Goal: Information Seeking & Learning: Learn about a topic

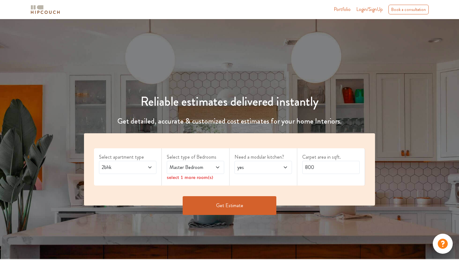
click at [216, 168] on icon at bounding box center [217, 167] width 5 height 5
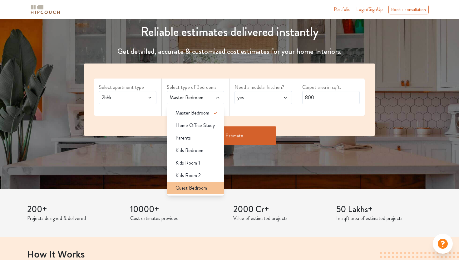
scroll to position [70, 0]
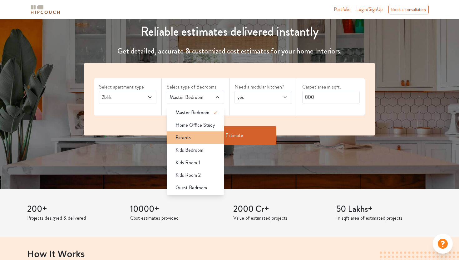
click at [197, 136] on div "Parents" at bounding box center [198, 138] width 54 height 8
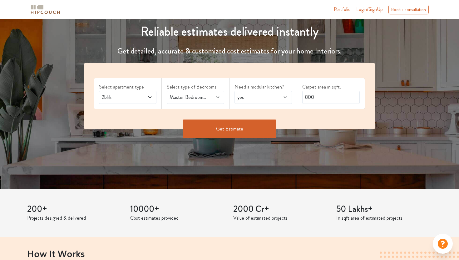
click at [272, 98] on span "yes" at bounding box center [255, 97] width 39 height 8
click at [343, 101] on input "800" at bounding box center [332, 97] width 58 height 13
click at [210, 95] on span at bounding box center [214, 97] width 13 height 8
click at [256, 123] on button "Get Estimate" at bounding box center [230, 128] width 94 height 19
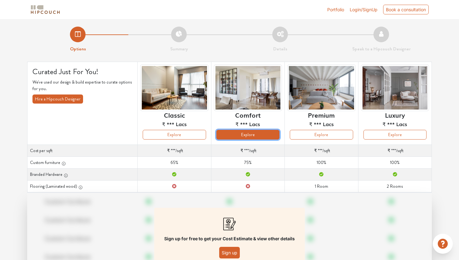
click at [237, 134] on button "Explore" at bounding box center [248, 135] width 63 height 10
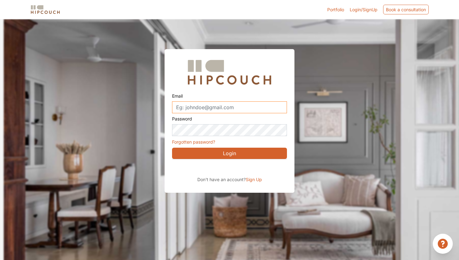
click at [215, 105] on input "Email" at bounding box center [229, 107] width 115 height 12
type input "samruddhisharma011@gmail.com"
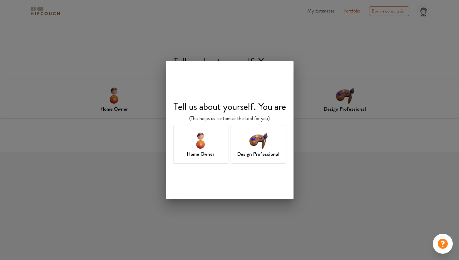
click at [340, 159] on div "Tell us about yourself. You are (This helps us customise the tool for you) Home…" at bounding box center [229, 130] width 459 height 260
click at [247, 150] on h7 "Design Professional" at bounding box center [259, 154] width 42 height 8
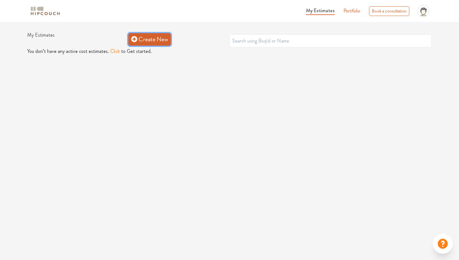
click at [151, 42] on link "Create New" at bounding box center [149, 39] width 43 height 13
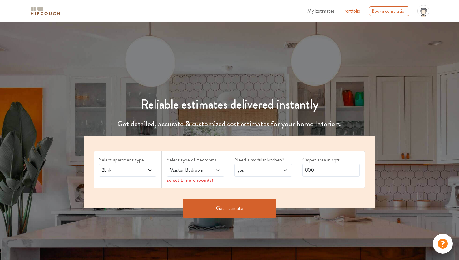
click at [194, 173] on span "Master Bedroom" at bounding box center [187, 170] width 39 height 8
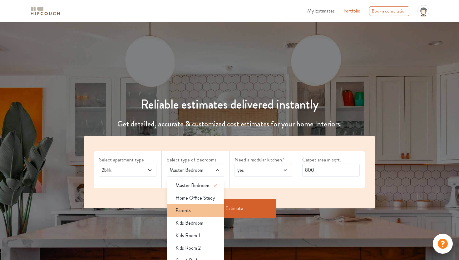
click at [187, 213] on span "Parents" at bounding box center [183, 211] width 15 height 8
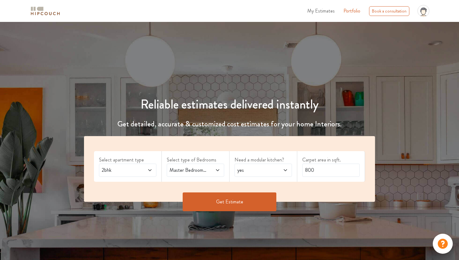
click at [253, 205] on button "Get Estimate" at bounding box center [230, 201] width 94 height 19
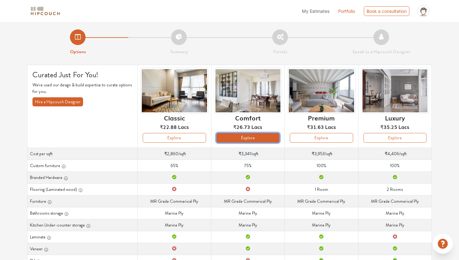
click at [265, 138] on button "Explore" at bounding box center [248, 138] width 63 height 10
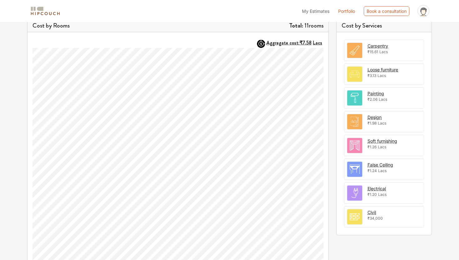
scroll to position [203, 0]
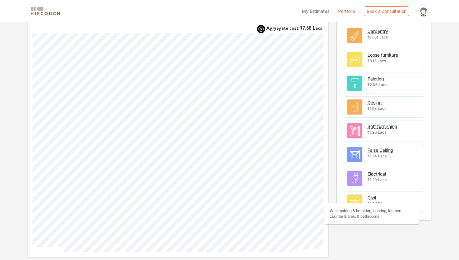
click at [374, 197] on div "Civil" at bounding box center [372, 197] width 8 height 7
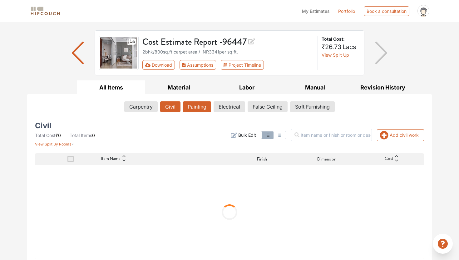
scroll to position [38, 0]
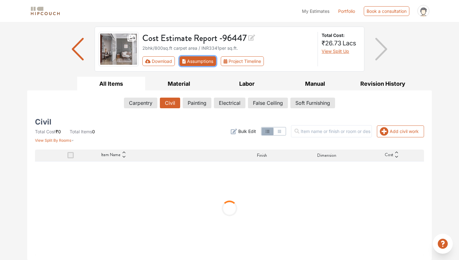
click at [194, 61] on button "Assumptions" at bounding box center [198, 61] width 37 height 10
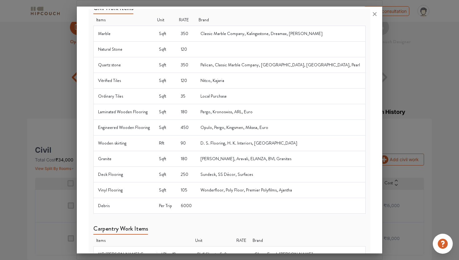
scroll to position [0, 0]
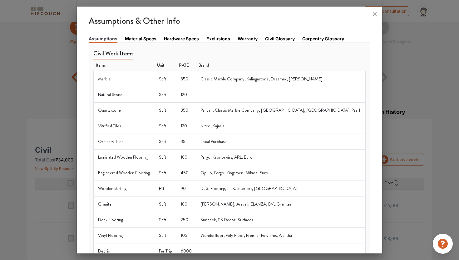
click at [279, 39] on link "Civil Glossary" at bounding box center [280, 38] width 30 height 7
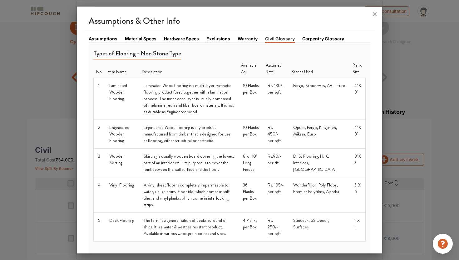
scroll to position [0, 0]
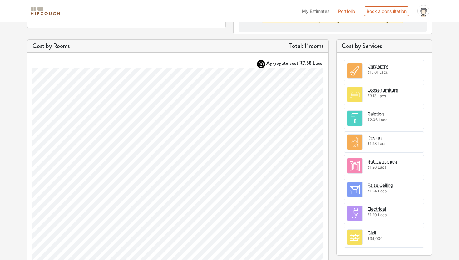
scroll to position [174, 0]
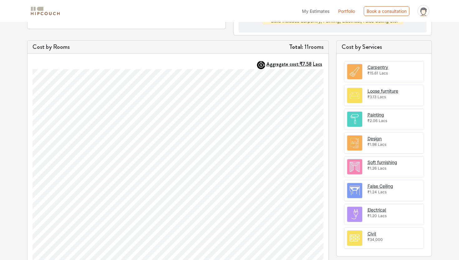
click at [375, 119] on span "₹2.06" at bounding box center [373, 120] width 10 height 5
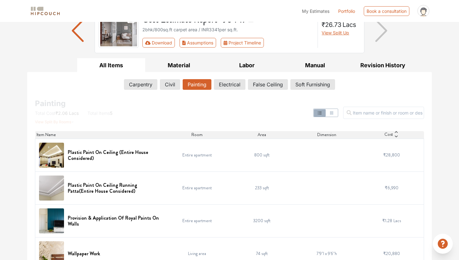
scroll to position [55, 0]
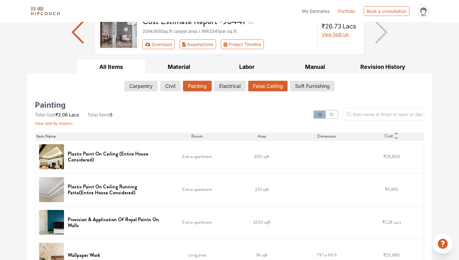
click at [263, 87] on button "False Ceiling" at bounding box center [267, 86] width 39 height 11
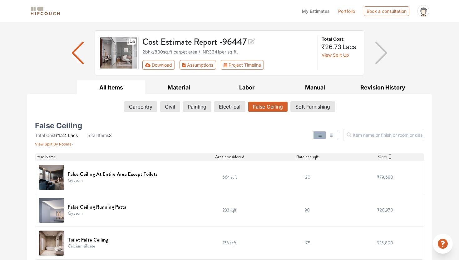
scroll to position [39, 0]
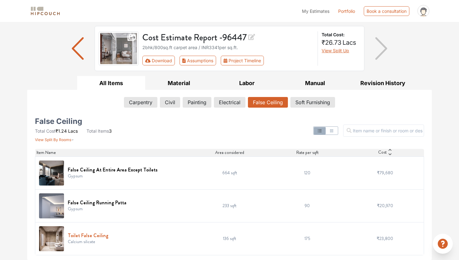
click at [89, 236] on h6 "Toilet False Ceiling" at bounding box center [88, 235] width 41 height 6
click at [194, 66] on div "Cost Estimate Report - 96447 2bhk / 800 sq.ft carpet area / INR 3341 per sq.ft.…" at bounding box center [230, 48] width 270 height 45
click at [193, 63] on button "Assumptions" at bounding box center [198, 61] width 37 height 10
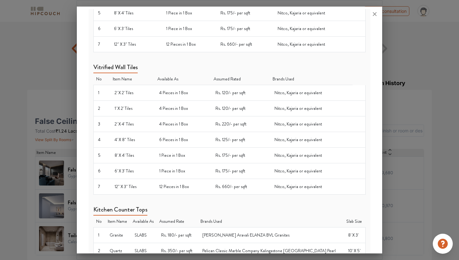
scroll to position [503, 0]
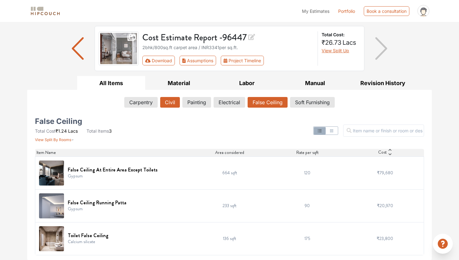
click at [178, 100] on button "Civil" at bounding box center [170, 102] width 20 height 11
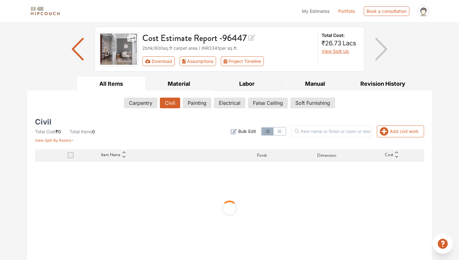
click at [243, 85] on button "Labor" at bounding box center [247, 84] width 68 height 14
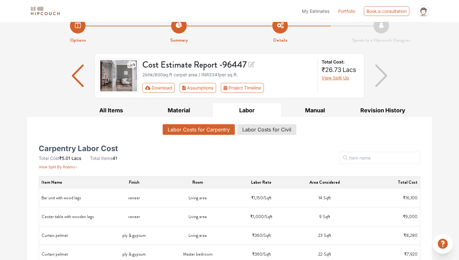
scroll to position [0, 0]
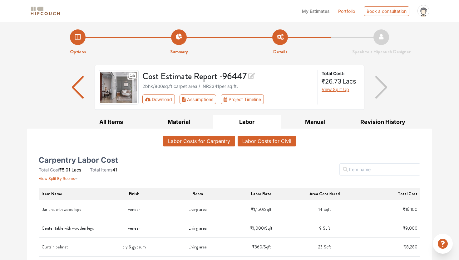
click at [277, 142] on button "Labor Costs for Civil" at bounding box center [267, 141] width 58 height 11
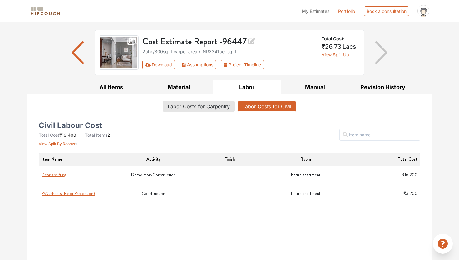
scroll to position [44, 0]
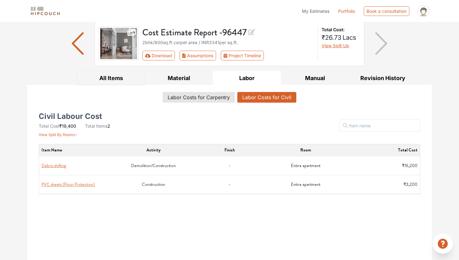
click at [119, 81] on button "All Items" at bounding box center [111, 78] width 68 height 14
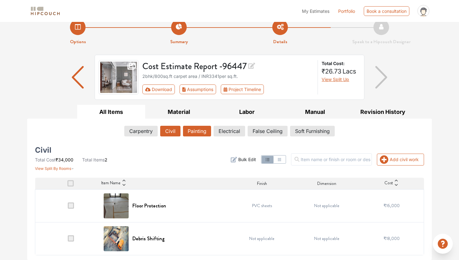
click at [198, 131] on button "Painting" at bounding box center [197, 131] width 28 height 11
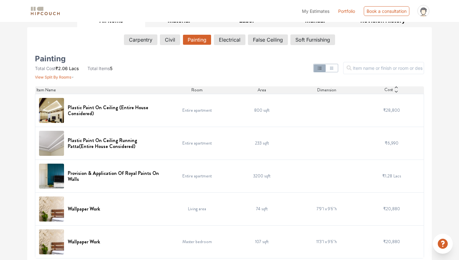
scroll to position [102, 0]
